Goal: Information Seeking & Learning: Learn about a topic

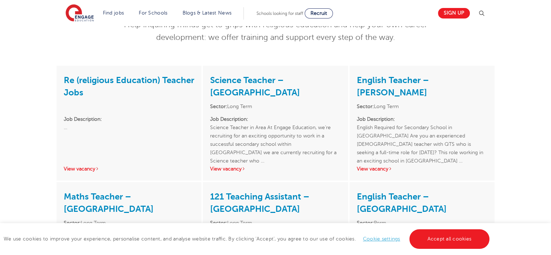
scroll to position [114, 0]
click at [78, 166] on link "View vacancy" at bounding box center [81, 168] width 35 height 5
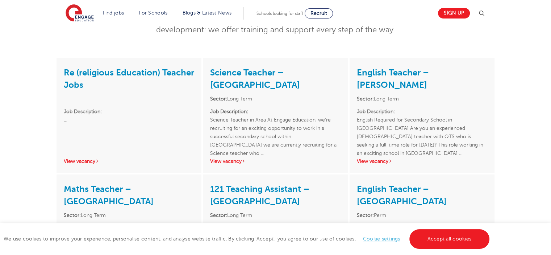
scroll to position [122, 0]
click at [81, 159] on link "View vacancy" at bounding box center [81, 161] width 35 height 5
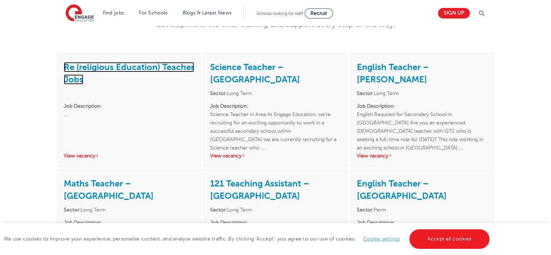
click at [103, 62] on link "Re (religious Education) Teacher Jobs" at bounding box center [129, 73] width 130 height 22
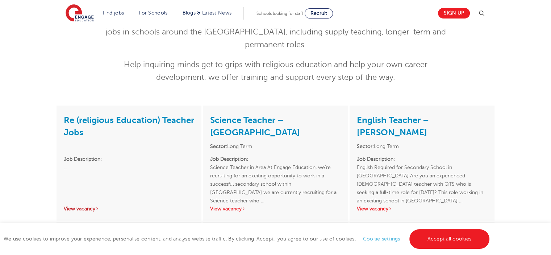
click at [92, 206] on link "View vacancy" at bounding box center [81, 208] width 35 height 5
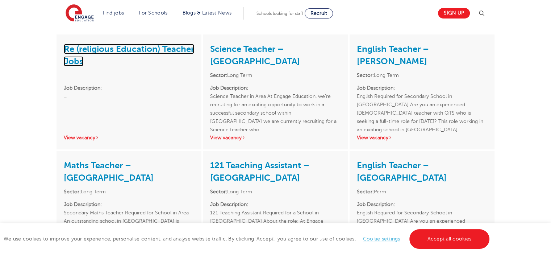
click at [112, 45] on link "Re (religious Education) Teacher Jobs" at bounding box center [129, 55] width 130 height 22
